Goal: Browse casually: Explore the website without a specific task or goal

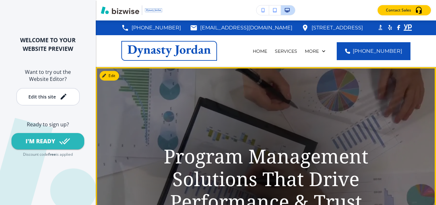
click at [411, 164] on video at bounding box center [266, 198] width 340 height 262
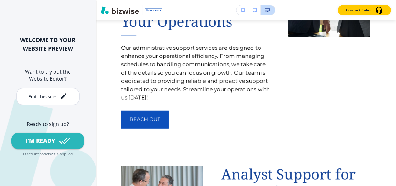
scroll to position [1765, 0]
